Goal: Transaction & Acquisition: Purchase product/service

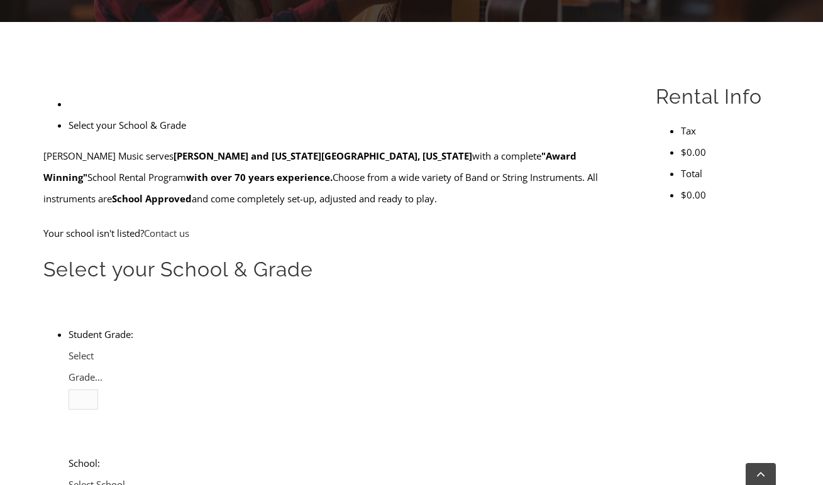
scroll to position [320, 0]
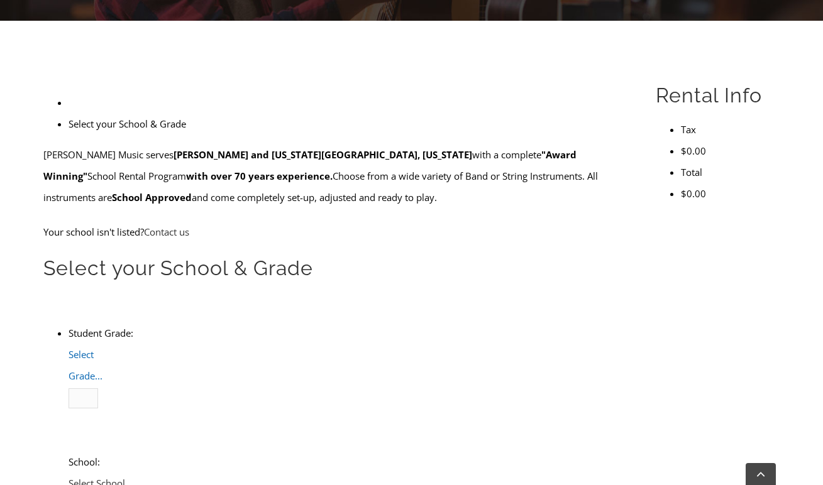
click at [102, 348] on span "Select Grade..." at bounding box center [86, 365] width 34 height 34
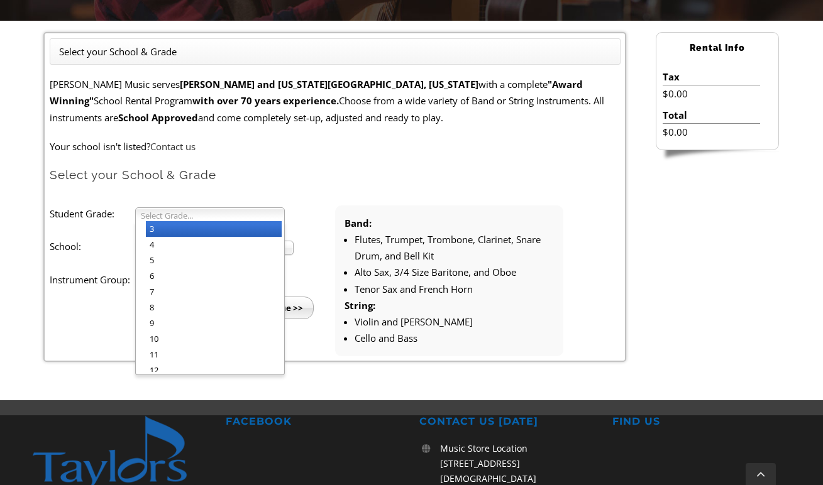
click at [245, 223] on li "3" at bounding box center [214, 229] width 136 height 16
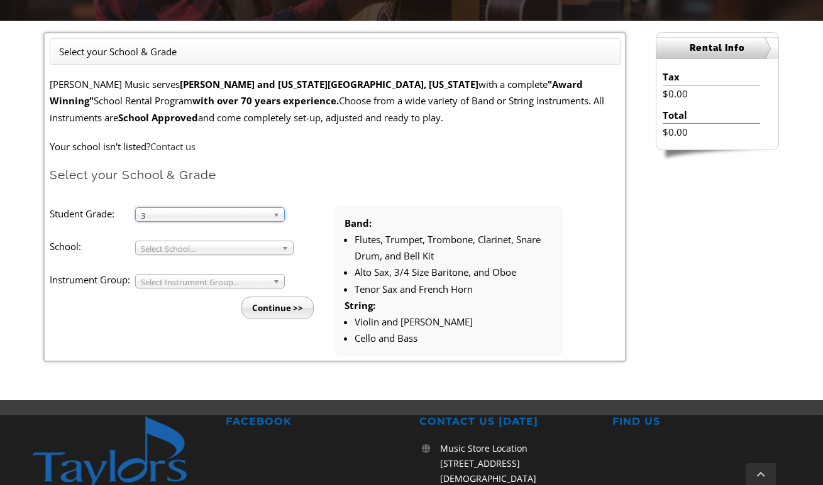
click at [221, 245] on span "Select School..." at bounding box center [209, 248] width 136 height 15
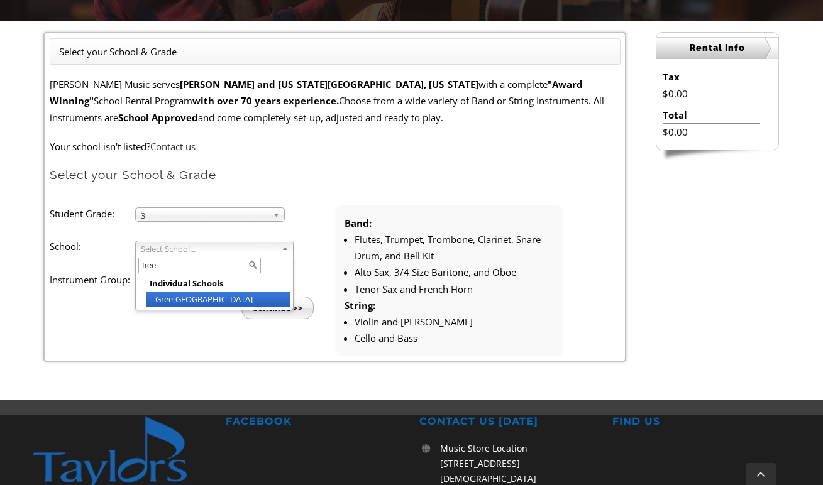
type input "free"
drag, startPoint x: 221, startPoint y: 245, endPoint x: 211, endPoint y: 297, distance: 53.3
click at [211, 297] on li "[GEOGRAPHIC_DATA]" at bounding box center [218, 300] width 145 height 16
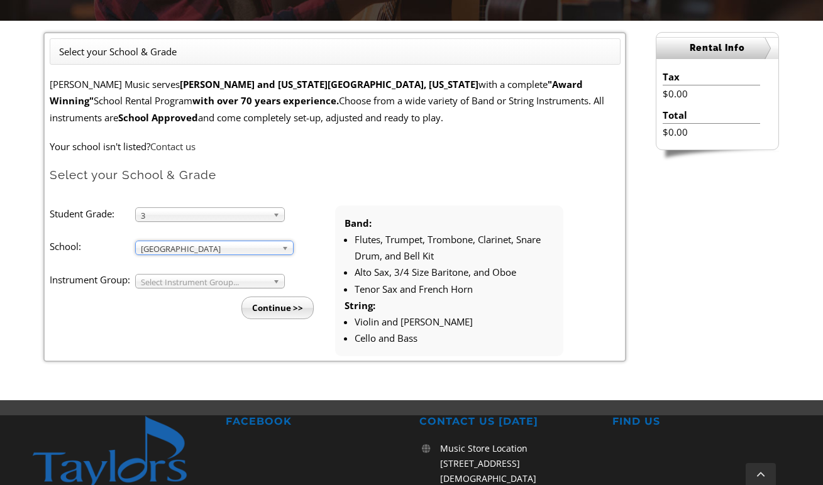
click at [194, 280] on span "Select Instrument Group..." at bounding box center [204, 282] width 127 height 15
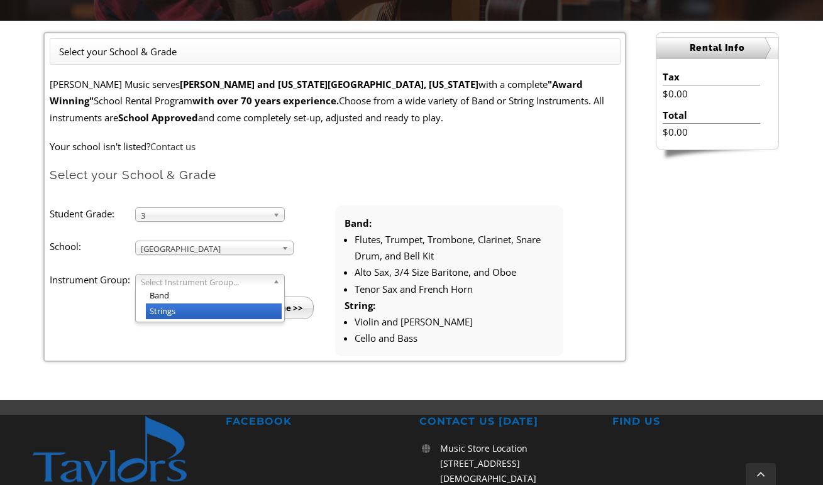
click at [186, 304] on li "Strings" at bounding box center [214, 312] width 136 height 16
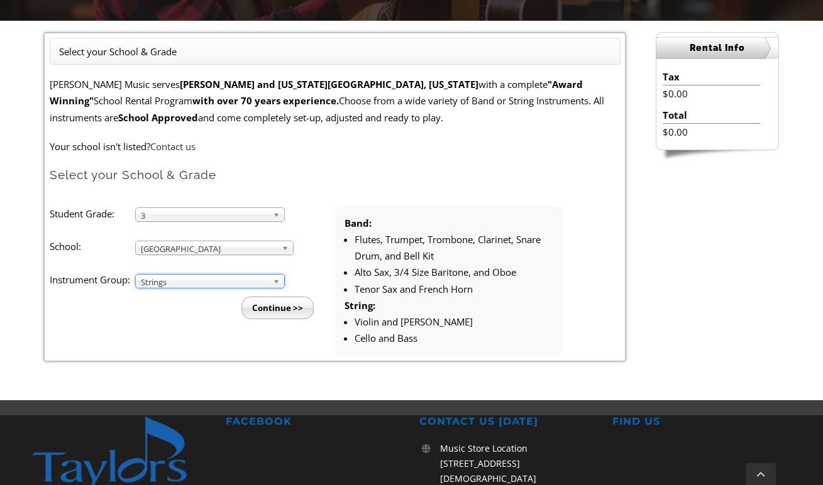
click at [301, 301] on input "Continue >>" at bounding box center [277, 308] width 72 height 23
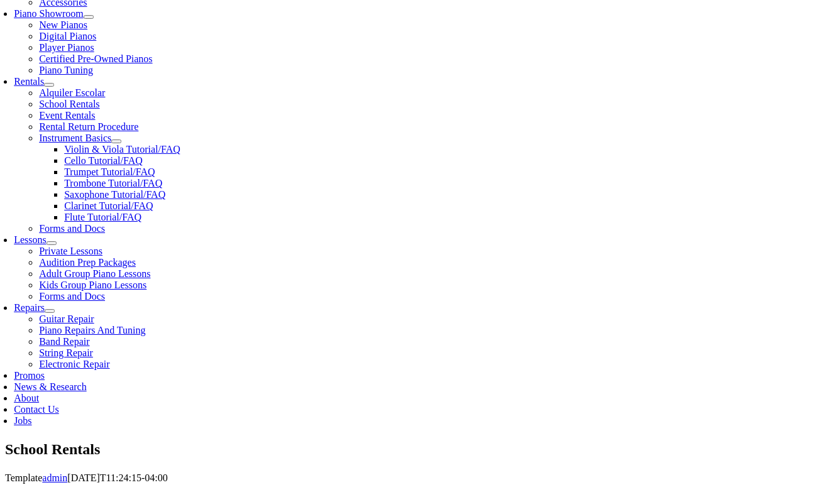
scroll to position [351, 0]
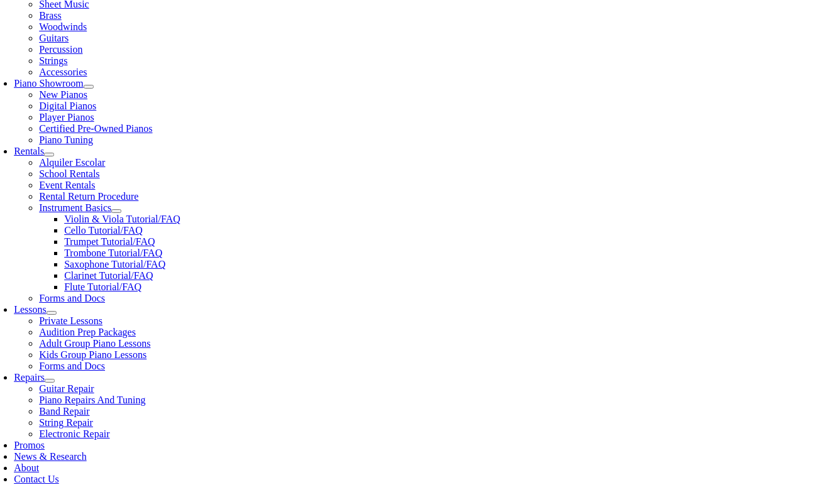
scroll to position [304, 0]
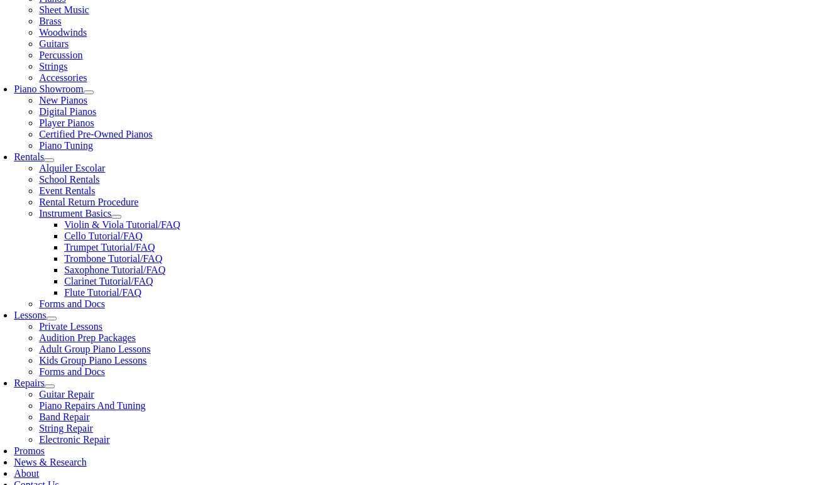
drag, startPoint x: 363, startPoint y: 224, endPoint x: 20, endPoint y: 428, distance: 398.6
